Goal: Find specific page/section: Find specific page/section

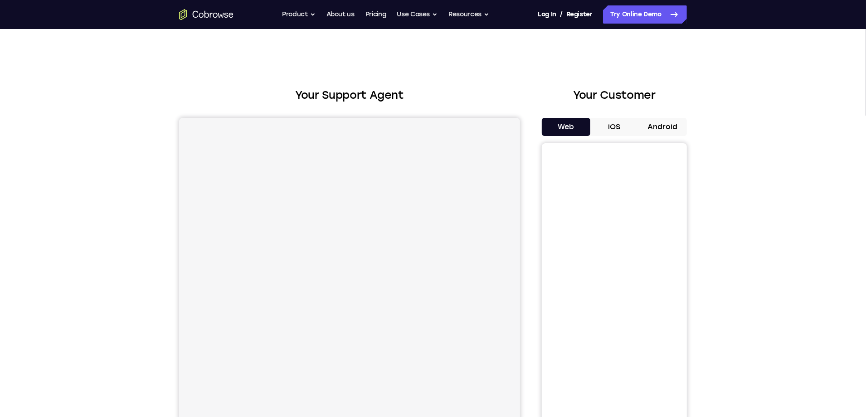
click at [611, 125] on button "iOS" at bounding box center [614, 127] width 48 height 18
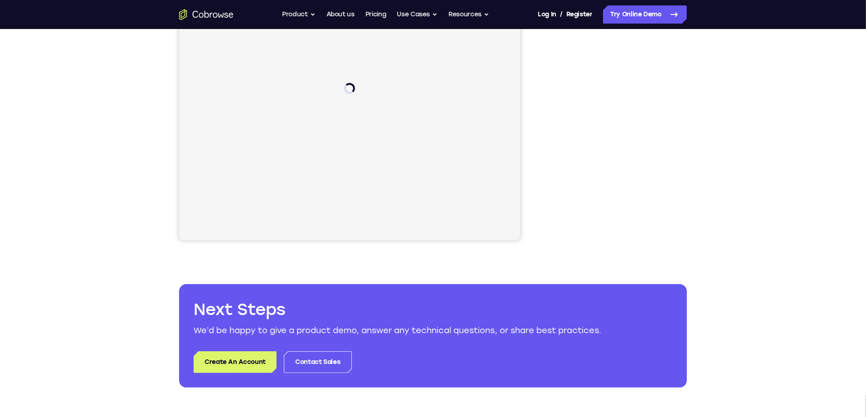
scroll to position [91, 0]
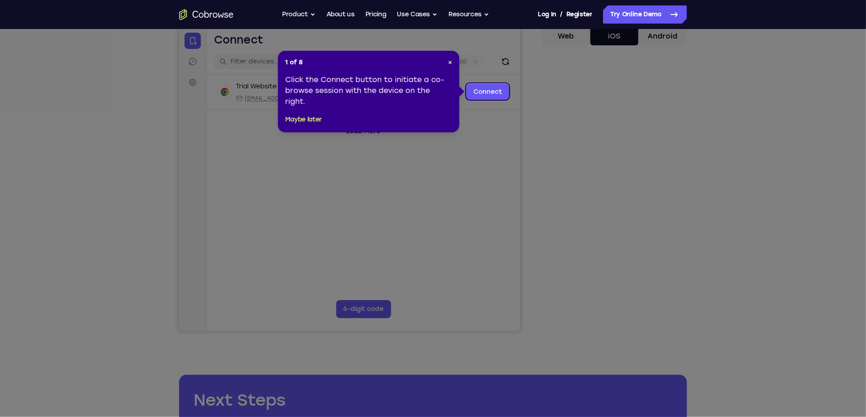
click at [428, 150] on icon at bounding box center [436, 208] width 872 height 417
click at [305, 119] on button "Maybe later" at bounding box center [303, 119] width 37 height 11
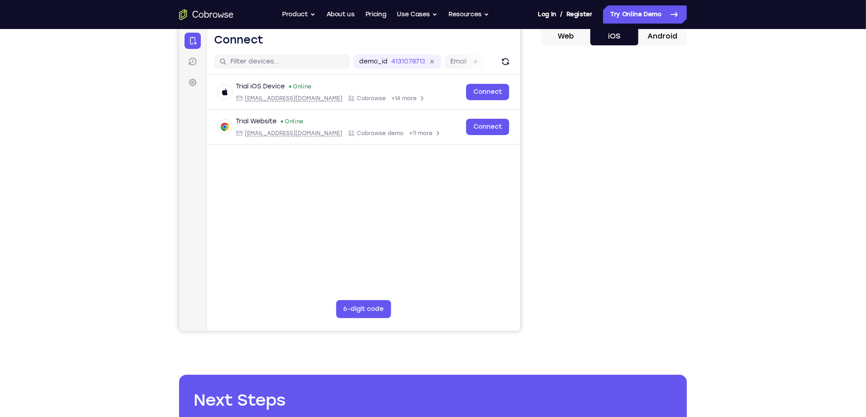
click at [577, 37] on button "Web" at bounding box center [566, 36] width 48 height 18
click at [611, 38] on button "iOS" at bounding box center [614, 36] width 48 height 18
click at [251, 62] on input "text" at bounding box center [287, 61] width 114 height 9
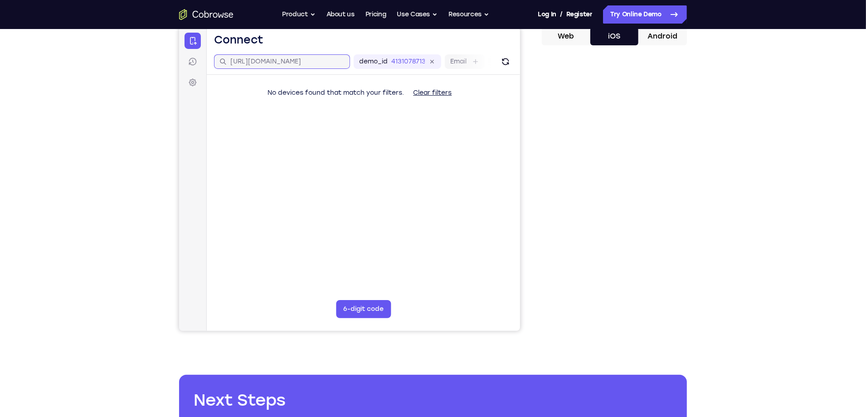
type input "[URL][DOMAIN_NAME]"
click at [434, 94] on button "Clear filters" at bounding box center [432, 92] width 53 height 18
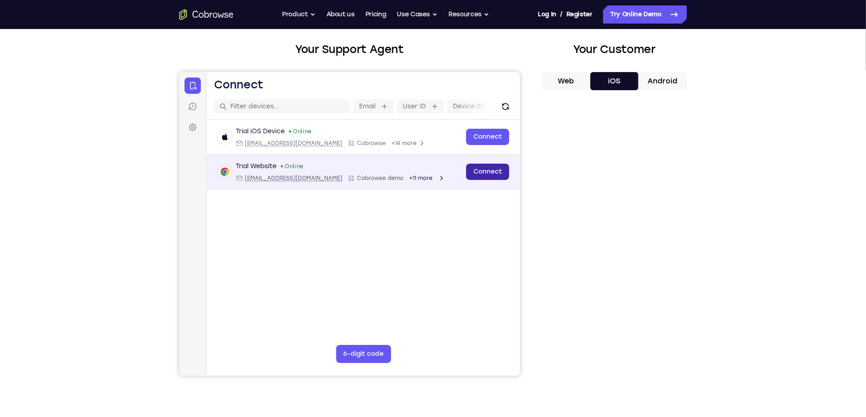
scroll to position [45, 0]
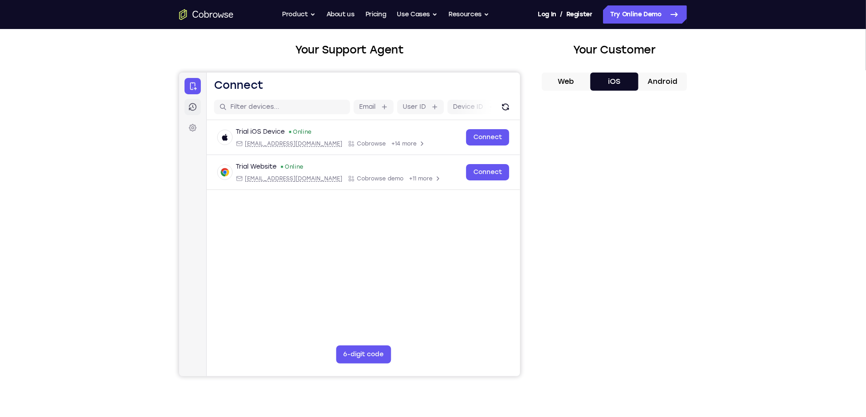
click at [190, 102] on icon at bounding box center [192, 106] width 9 height 9
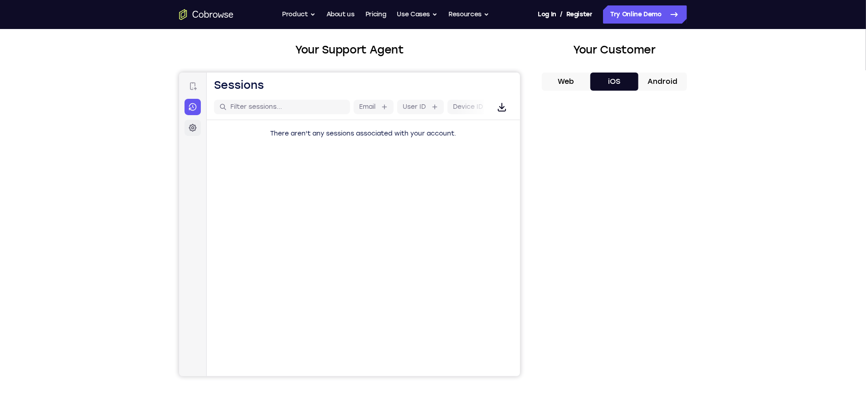
click at [192, 129] on icon at bounding box center [192, 127] width 9 height 9
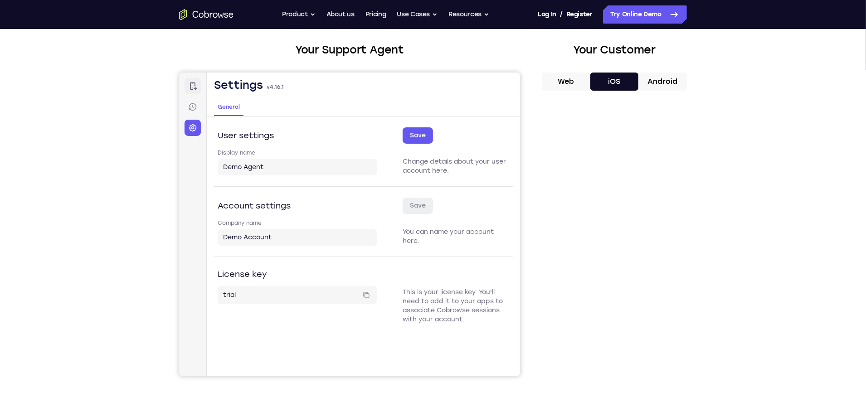
click at [194, 87] on icon at bounding box center [192, 85] width 9 height 9
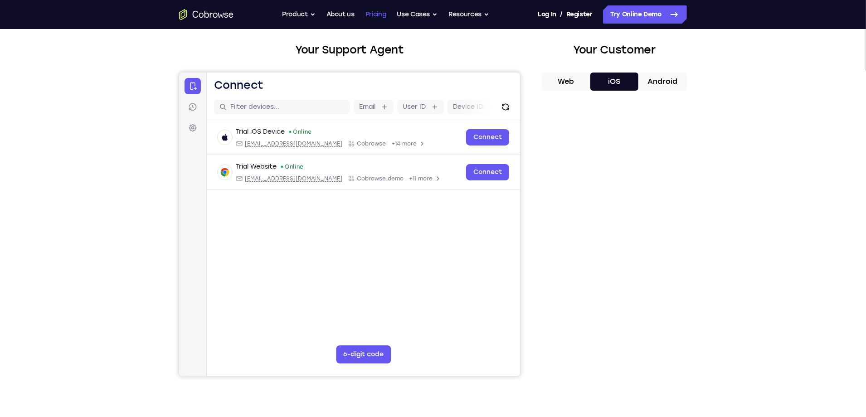
click at [384, 16] on link "Pricing" at bounding box center [375, 14] width 21 height 18
